Goal: Task Accomplishment & Management: Use online tool/utility

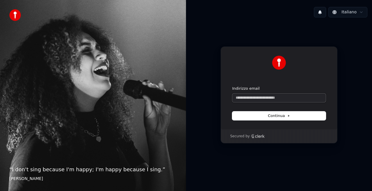
click at [288, 100] on input "Indirizzo email" at bounding box center [279, 98] width 94 height 9
click at [232, 86] on button "submit" at bounding box center [232, 86] width 0 height 0
type input "**********"
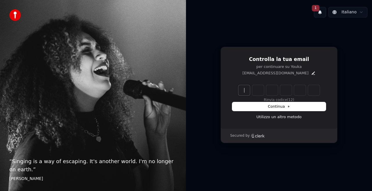
click at [244, 92] on input "Enter verification code" at bounding box center [284, 90] width 93 height 10
paste input "******"
type input "******"
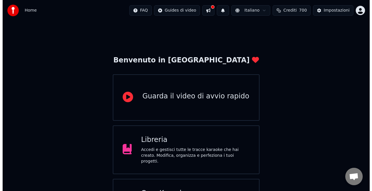
scroll to position [87, 0]
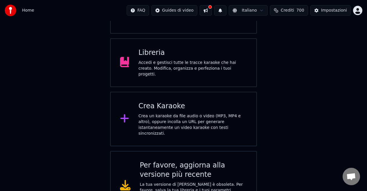
click at [194, 115] on div "Crea un karaoke da file audio o video (MP3, MP4 e altro), oppure incolla un URL…" at bounding box center [192, 124] width 109 height 23
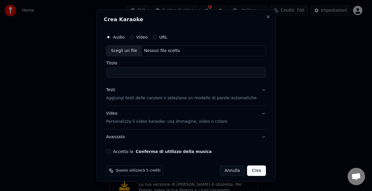
click at [142, 72] on input "Titolo" at bounding box center [186, 72] width 160 height 10
click at [131, 49] on div "Scegli un file" at bounding box center [123, 51] width 35 height 10
click at [131, 51] on div "Scegli un file" at bounding box center [123, 51] width 35 height 10
drag, startPoint x: 200, startPoint y: 72, endPoint x: 70, endPoint y: 71, distance: 129.4
click at [70, 71] on body "**********" at bounding box center [183, 67] width 367 height 308
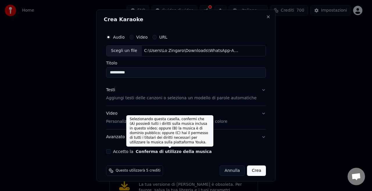
type input "**********"
click at [162, 153] on button "Conferma di utilizzo della musica" at bounding box center [174, 152] width 76 height 4
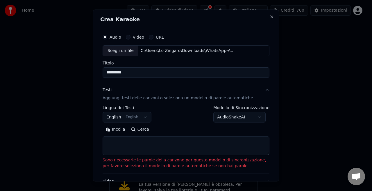
scroll to position [29, 0]
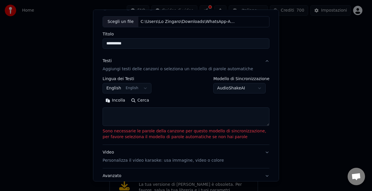
click at [119, 89] on body "**********" at bounding box center [183, 67] width 367 height 308
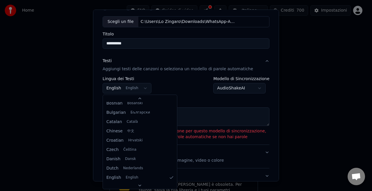
scroll to position [0, 0]
select select "**"
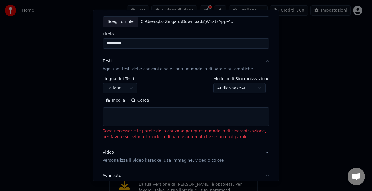
click at [156, 116] on textarea at bounding box center [186, 117] width 167 height 19
paste textarea "**********"
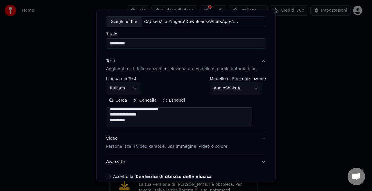
scroll to position [58, 0]
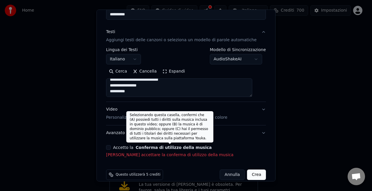
type textarea "**********"
click at [158, 148] on button "Conferma di utilizzo della musica" at bounding box center [174, 148] width 76 height 4
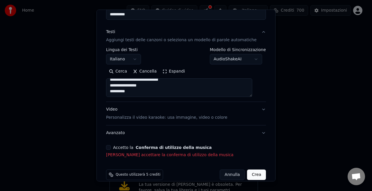
click at [158, 148] on button "Conferma di utilizzo della musica" at bounding box center [174, 148] width 76 height 4
click at [111, 149] on button "Accetto la Conferma di utilizzo della musica" at bounding box center [108, 147] width 5 height 5
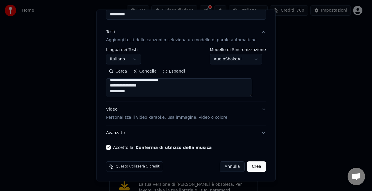
scroll to position [58, 0]
click at [248, 165] on button "Crea" at bounding box center [256, 167] width 19 height 10
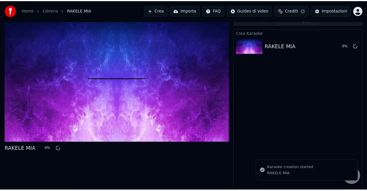
scroll to position [6, 0]
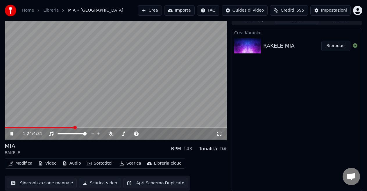
click at [199, 73] on video at bounding box center [116, 77] width 222 height 125
click at [5, 127] on span at bounding box center [5, 127] width 0 height 1
click at [55, 103] on video at bounding box center [116, 77] width 222 height 125
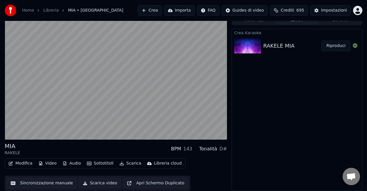
click at [287, 110] on div "Crea Karaoke RAKELE MIA Riproduci" at bounding box center [297, 110] width 131 height 162
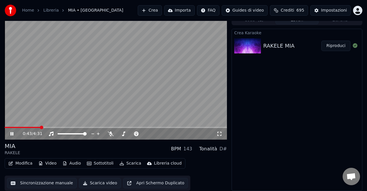
click at [184, 87] on video at bounding box center [116, 77] width 222 height 125
click at [144, 101] on video at bounding box center [116, 77] width 222 height 125
click at [183, 103] on video at bounding box center [116, 77] width 222 height 125
click at [5, 127] on span at bounding box center [5, 127] width 0 height 1
click at [10, 133] on icon at bounding box center [15, 134] width 13 height 5
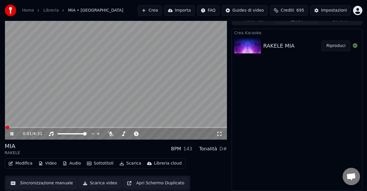
click at [11, 133] on icon at bounding box center [11, 133] width 3 height 3
click at [118, 59] on video at bounding box center [116, 77] width 222 height 125
click at [5, 128] on span at bounding box center [6, 127] width 3 height 3
click at [123, 94] on video at bounding box center [116, 77] width 222 height 125
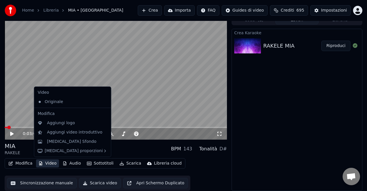
click at [47, 164] on button "Video" at bounding box center [47, 164] width 23 height 8
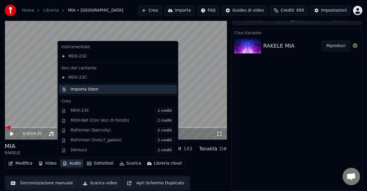
click at [95, 90] on div "Importa Stem" at bounding box center [123, 90] width 104 height 6
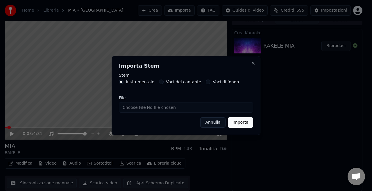
click at [129, 107] on input "File" at bounding box center [186, 107] width 134 height 10
type input "**********"
click at [240, 122] on button "Importa" at bounding box center [240, 122] width 25 height 10
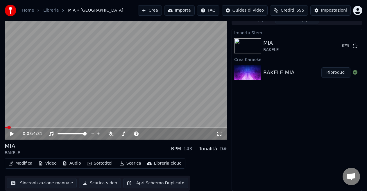
click at [138, 109] on video at bounding box center [116, 77] width 222 height 125
click at [18, 127] on span at bounding box center [116, 127] width 222 height 1
click at [24, 127] on span at bounding box center [116, 127] width 222 height 1
click at [71, 76] on video at bounding box center [116, 77] width 222 height 125
click at [15, 129] on div "0:26 / 4:31" at bounding box center [116, 134] width 222 height 12
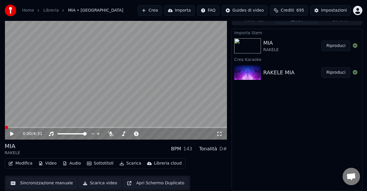
click at [5, 128] on span at bounding box center [5, 127] width 0 height 1
click at [328, 43] on button "Riproduci" at bounding box center [335, 46] width 29 height 10
click at [119, 133] on span at bounding box center [120, 133] width 3 height 3
click at [128, 133] on span at bounding box center [127, 133] width 3 height 3
click at [146, 135] on span at bounding box center [144, 133] width 3 height 3
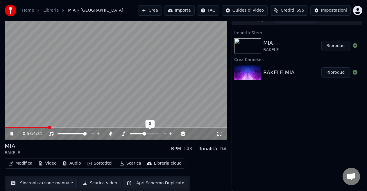
click at [134, 134] on div at bounding box center [149, 134] width 47 height 6
click at [132, 134] on span at bounding box center [131, 133] width 2 height 1
click at [141, 134] on span at bounding box center [144, 133] width 29 height 1
click at [170, 134] on icon at bounding box center [170, 134] width 3 height 3
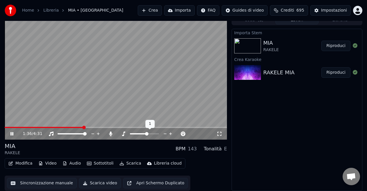
click at [165, 134] on icon at bounding box center [165, 134] width 6 height 6
click at [171, 133] on icon at bounding box center [171, 134] width 6 height 6
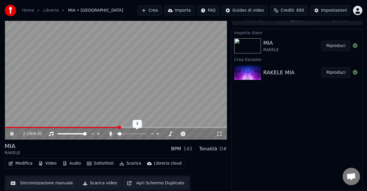
click at [118, 134] on span at bounding box center [117, 133] width 1 height 1
click at [117, 132] on span at bounding box center [118, 133] width 3 height 3
click at [137, 88] on video at bounding box center [116, 77] width 222 height 125
click at [131, 165] on button "Scarica" at bounding box center [130, 164] width 26 height 8
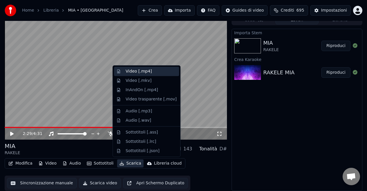
click at [146, 72] on div "Video [.mp4]" at bounding box center [139, 72] width 26 height 6
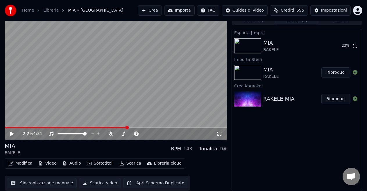
click at [124, 164] on button "Scarica" at bounding box center [130, 164] width 26 height 8
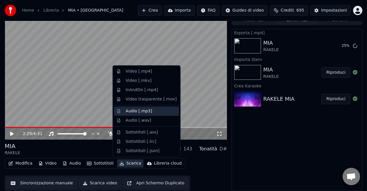
click at [153, 114] on div "Audio [.mp3]" at bounding box center [146, 111] width 65 height 9
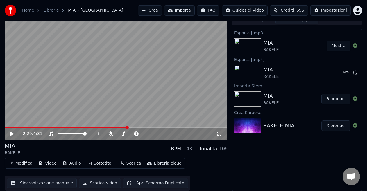
click at [344, 41] on button "Mostra" at bounding box center [339, 46] width 24 height 10
